Goal: Task Accomplishment & Management: Use online tool/utility

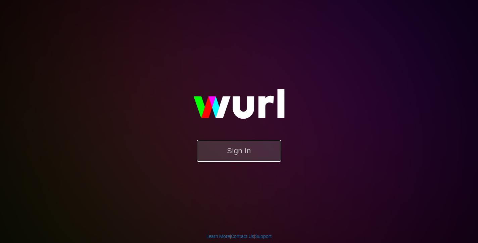
click at [243, 151] on button "Sign In" at bounding box center [239, 151] width 84 height 22
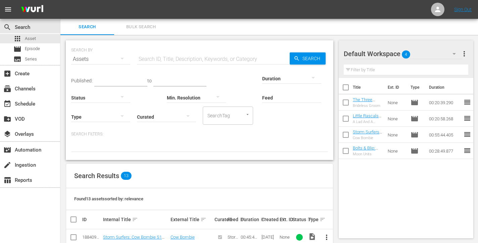
click at [267, 111] on div "Published: to Duration Status Min. Resolution Feed Feed Title Type Curated Sear…" at bounding box center [199, 95] width 257 height 57
click at [29, 106] on div "event_available Schedule" at bounding box center [19, 103] width 38 height 6
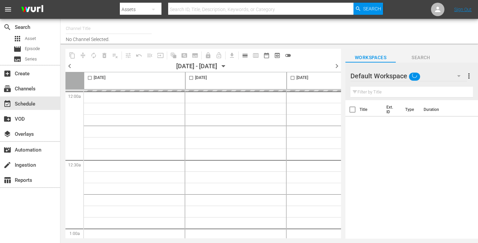
type input "InSpatial origIN A1 (2094)"
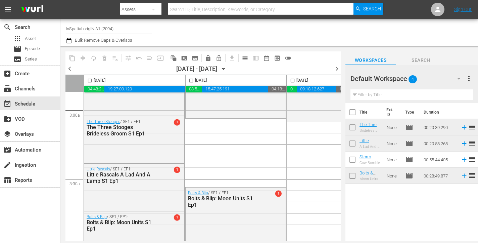
scroll to position [442, 0]
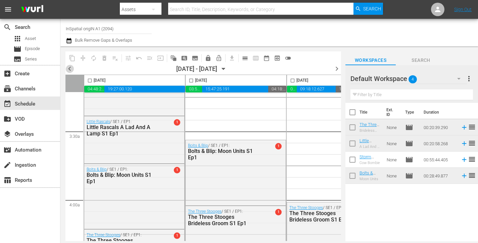
click at [71, 67] on span "chevron_left" at bounding box center [69, 68] width 8 height 8
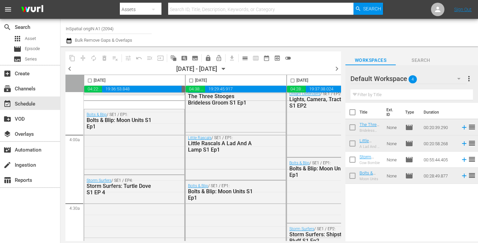
scroll to position [413, 0]
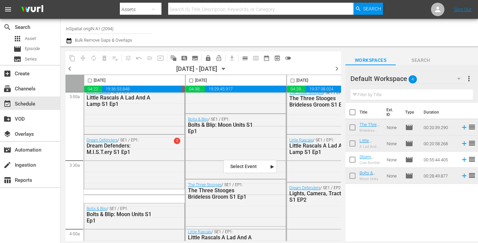
click at [337, 67] on span "chevron_right" at bounding box center [337, 68] width 8 height 8
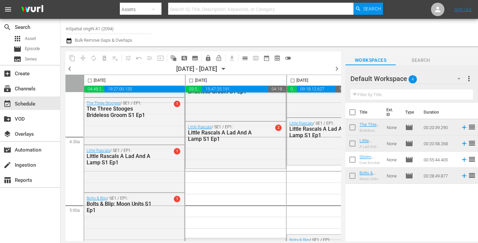
scroll to position [615, 0]
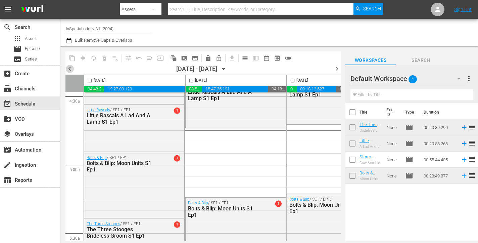
click at [69, 67] on span "chevron_left" at bounding box center [69, 68] width 8 height 8
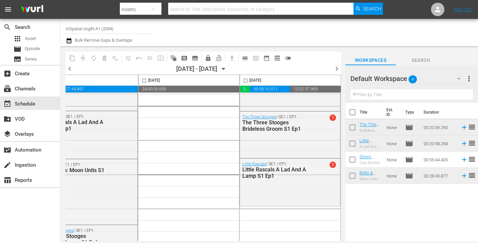
scroll to position [0, 455]
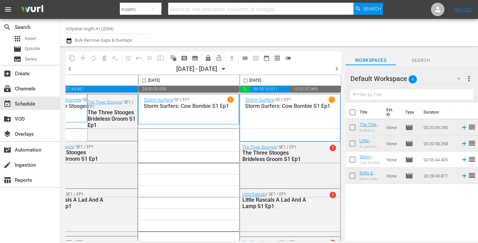
click at [336, 69] on span "chevron_right" at bounding box center [337, 68] width 8 height 8
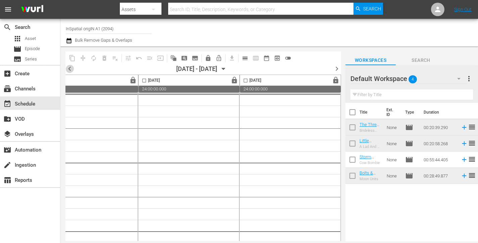
click at [66, 71] on span "chevron_left" at bounding box center [69, 68] width 8 height 8
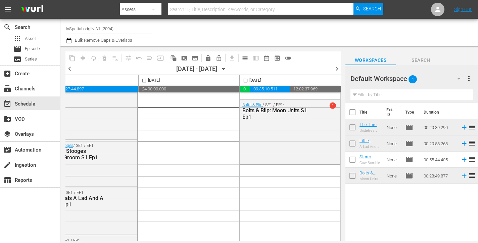
scroll to position [1022, 455]
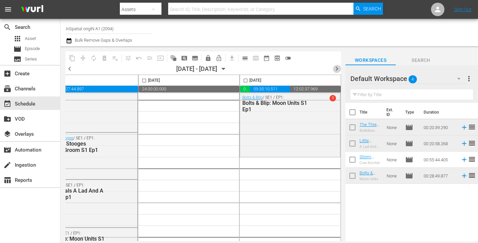
click at [337, 70] on span "chevron_right" at bounding box center [337, 68] width 8 height 8
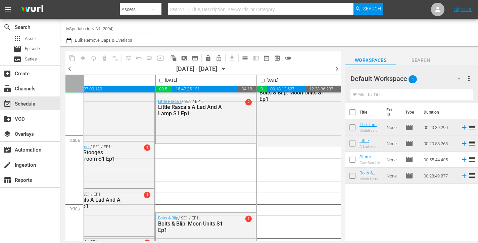
scroll to position [345, 30]
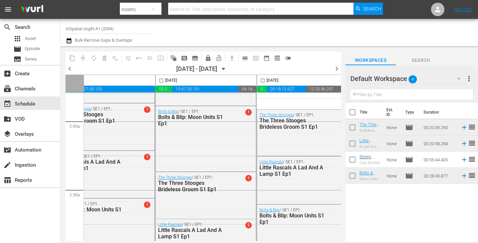
scroll to position [245, 30]
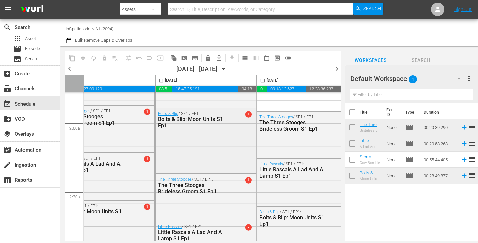
click at [249, 116] on span "1" at bounding box center [248, 114] width 6 height 6
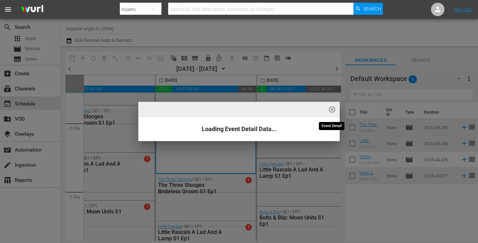
click at [334, 108] on span "highlight_off_icon" at bounding box center [332, 110] width 8 height 8
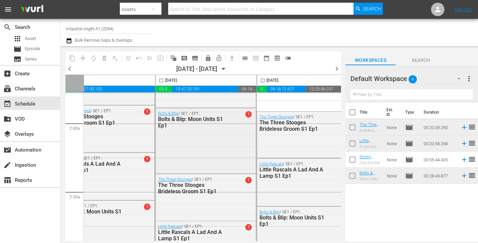
click at [249, 115] on span "1" at bounding box center [248, 114] width 6 height 6
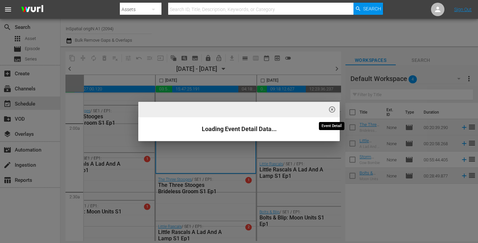
click at [333, 108] on span "highlight_off_icon" at bounding box center [332, 110] width 8 height 8
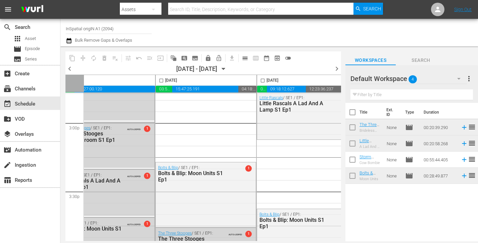
scroll to position [2027, 30]
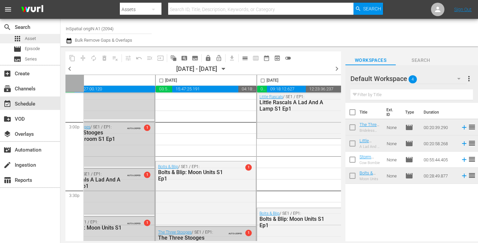
click at [33, 42] on div "apps Asset" at bounding box center [24, 38] width 22 height 9
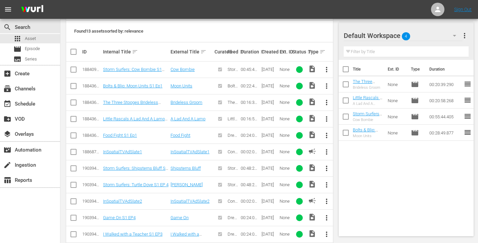
scroll to position [165, 0]
click at [40, 103] on div "event_available Schedule" at bounding box center [30, 102] width 60 height 13
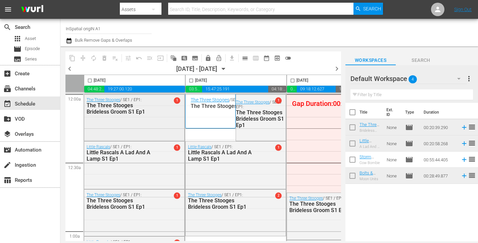
click at [177, 102] on span "1" at bounding box center [177, 100] width 6 height 6
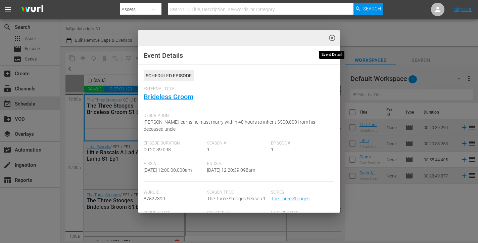
click at [331, 37] on span "highlight_off_icon" at bounding box center [332, 38] width 8 height 8
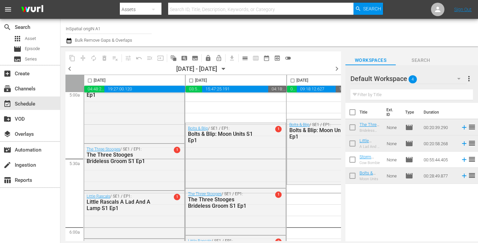
scroll to position [823, 0]
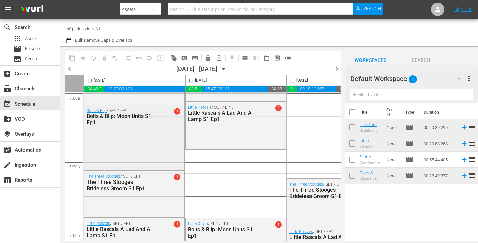
click at [176, 111] on span "1" at bounding box center [177, 111] width 6 height 6
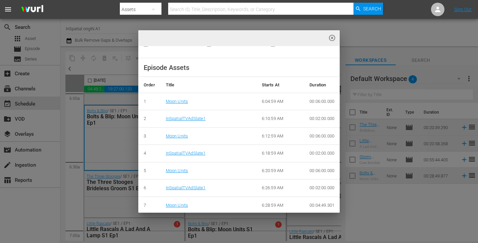
scroll to position [222, 0]
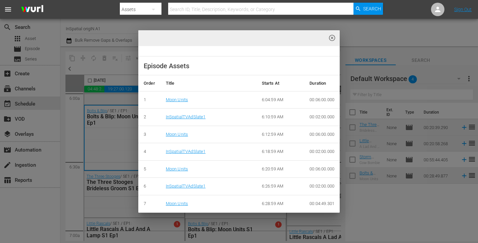
click at [87, 133] on div "highlight_off_icon Event Details Scheduled Episode External Title Moon Units De…" at bounding box center [239, 121] width 478 height 243
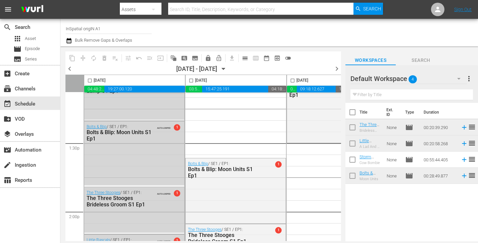
scroll to position [1801, 0]
click at [163, 128] on span "AUTO-LOOPED" at bounding box center [163, 125] width 13 height 5
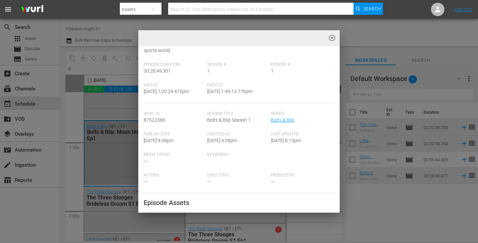
scroll to position [222, 0]
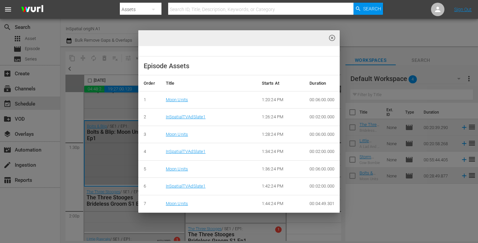
click at [332, 40] on span "highlight_off_icon" at bounding box center [332, 38] width 8 height 8
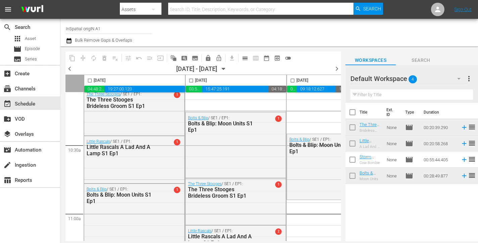
scroll to position [1387, 0]
click at [192, 81] on input "checkbox" at bounding box center [191, 82] width 8 height 8
checkbox input "false"
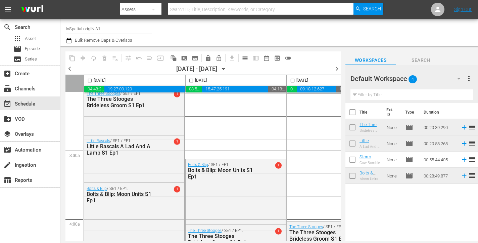
scroll to position [234, 0]
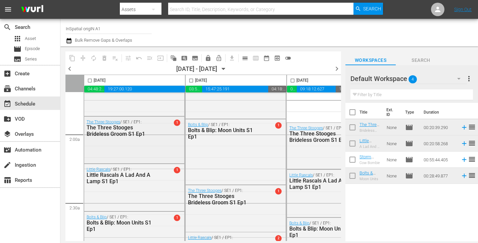
click at [176, 121] on span "1" at bounding box center [177, 122] width 6 height 6
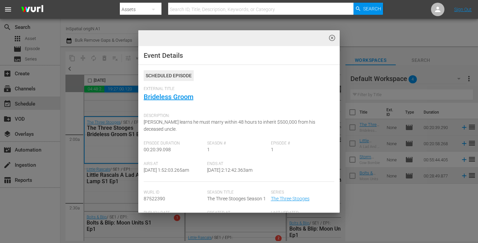
click at [333, 110] on div "Description: [PERSON_NAME] learns he must marry within 48 hours to inherit $500…" at bounding box center [239, 125] width 191 height 31
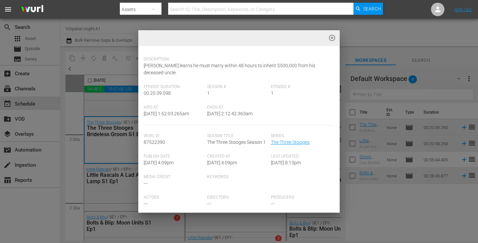
scroll to position [38, 0]
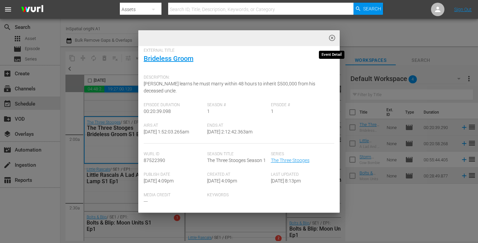
click at [332, 40] on span "highlight_off_icon" at bounding box center [332, 38] width 8 height 8
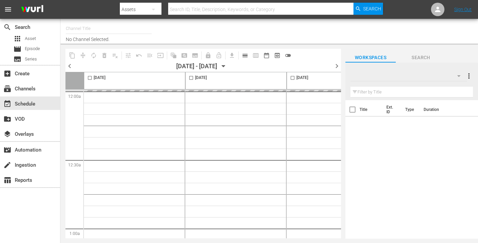
type input "InSpatial origIN A1 (2094)"
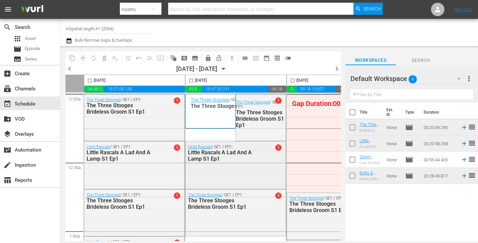
click at [277, 147] on span "1" at bounding box center [278, 147] width 6 height 6
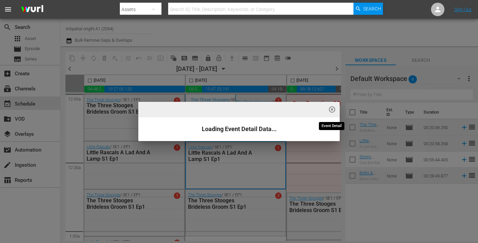
click at [333, 108] on span "highlight_off_icon" at bounding box center [332, 110] width 8 height 8
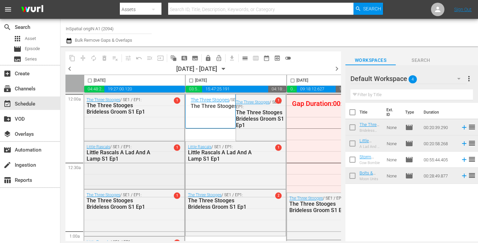
click at [178, 146] on span "1" at bounding box center [177, 147] width 6 height 6
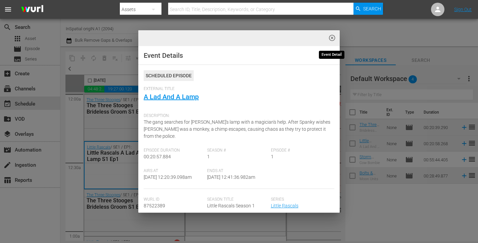
click at [332, 39] on span "highlight_off_icon" at bounding box center [332, 38] width 8 height 8
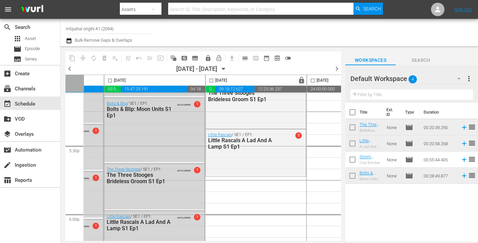
scroll to position [2439, 81]
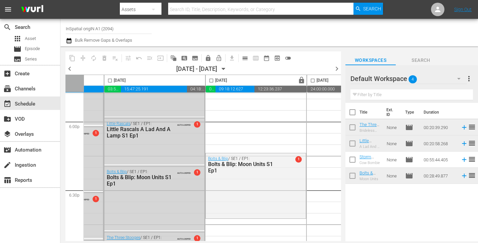
click at [258, 165] on div "Bolts & Blip: Moon Units S1 Ep1" at bounding box center [241, 167] width 66 height 13
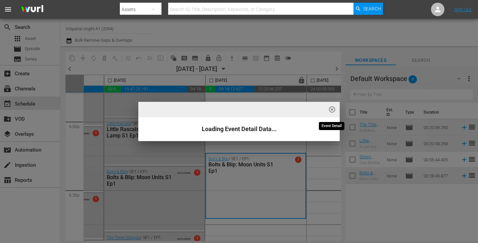
click at [332, 108] on span "highlight_off_icon" at bounding box center [332, 110] width 8 height 8
